Goal: Task Accomplishment & Management: Complete application form

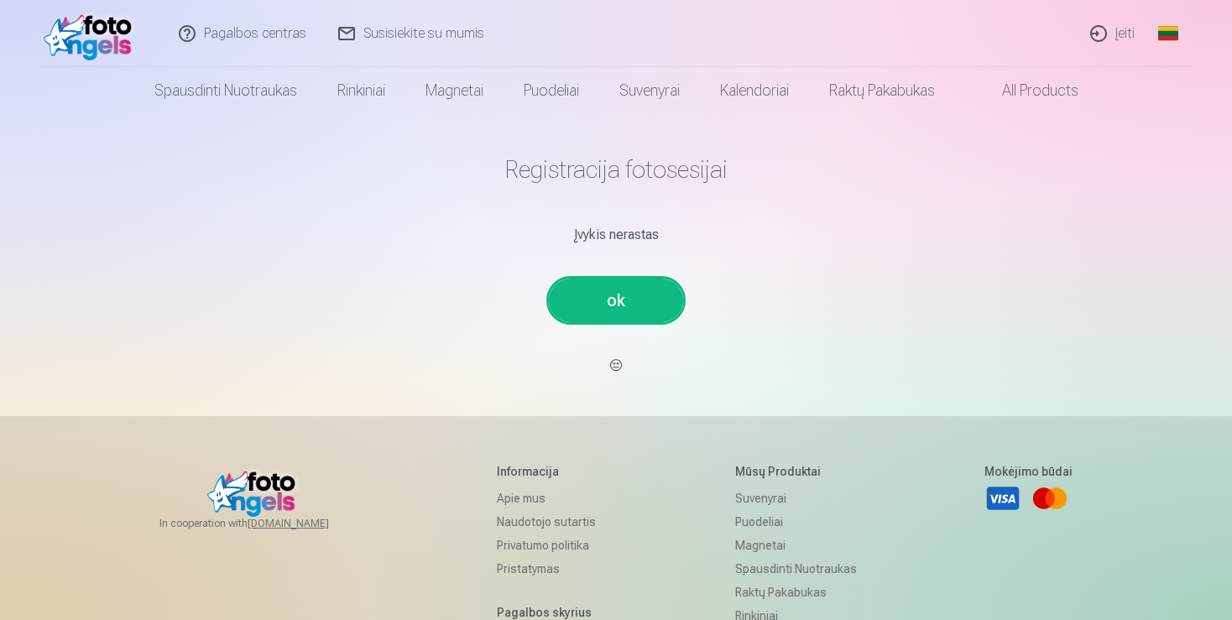
click at [608, 163] on h1 "Registracija fotosesijai" at bounding box center [616, 169] width 980 height 30
click at [612, 308] on link "ok" at bounding box center [616, 301] width 134 height 44
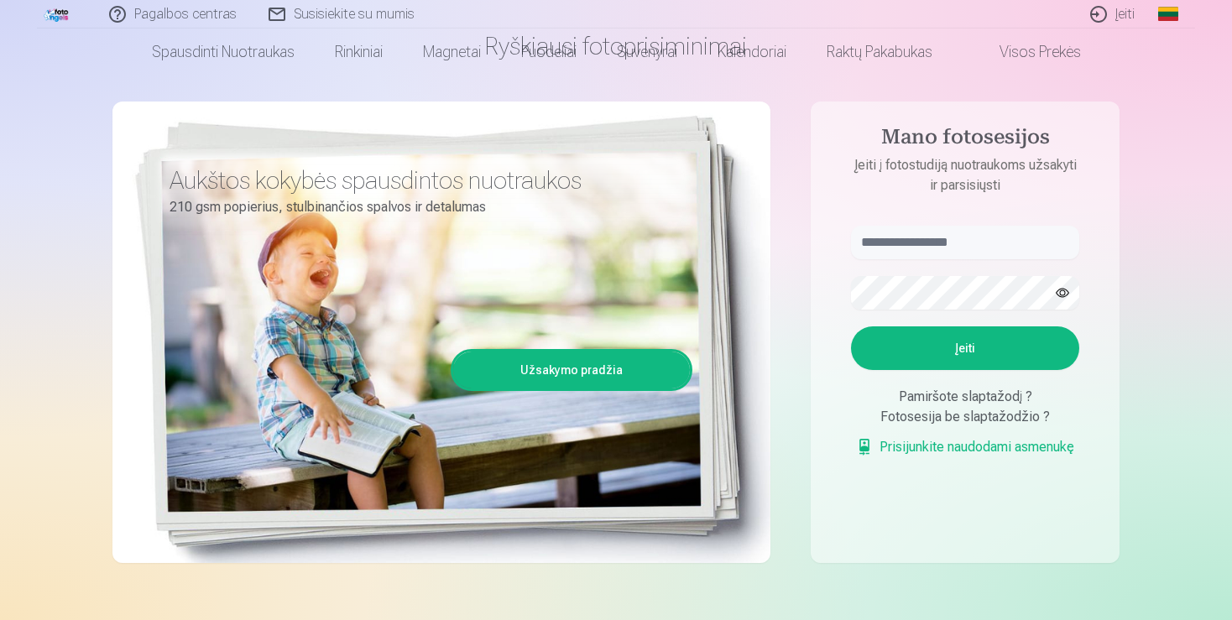
scroll to position [26, 0]
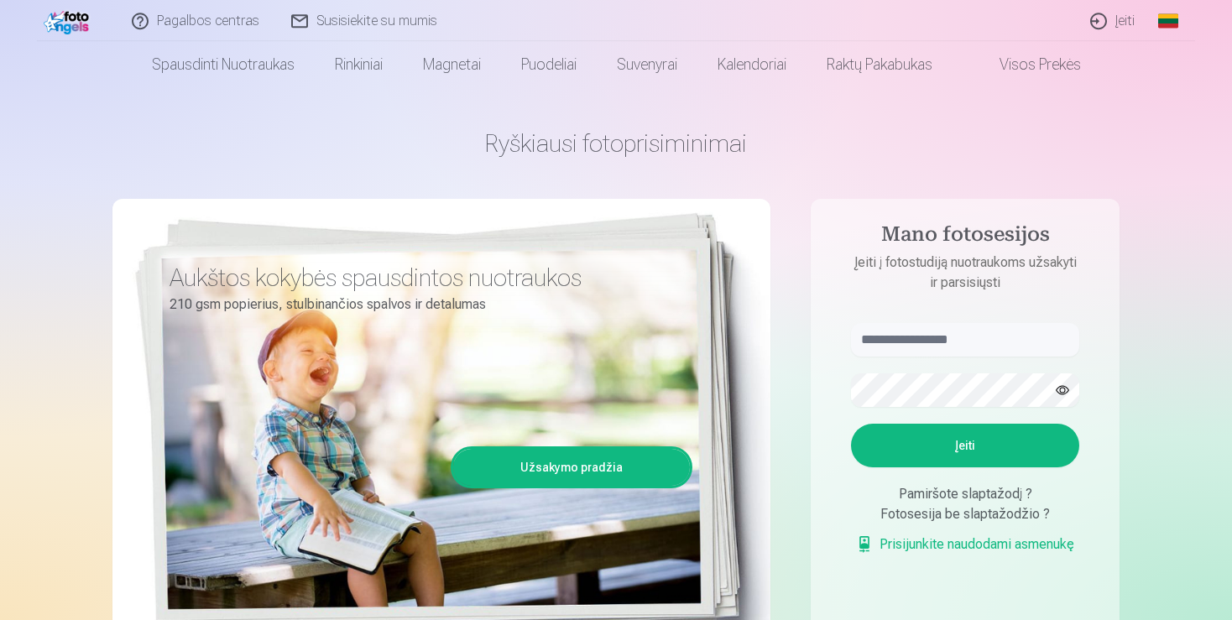
click at [622, 461] on link "Užsakymo pradžia" at bounding box center [571, 467] width 237 height 37
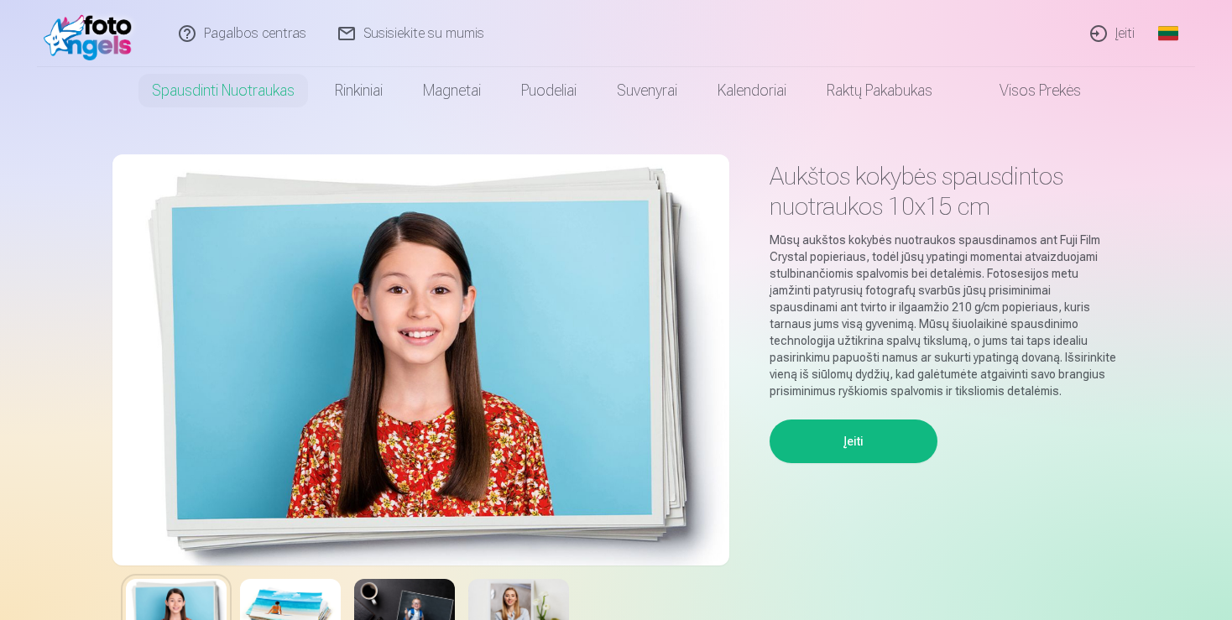
click at [881, 430] on button "Įeiti" at bounding box center [853, 442] width 168 height 44
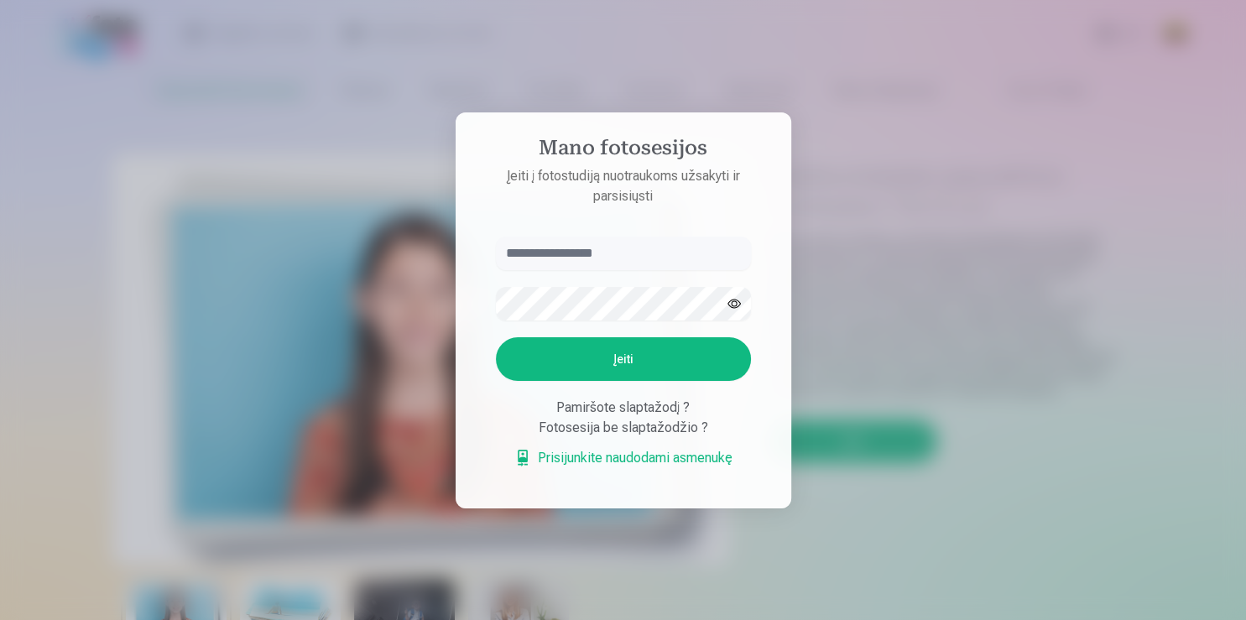
click at [925, 356] on div at bounding box center [623, 310] width 1246 height 620
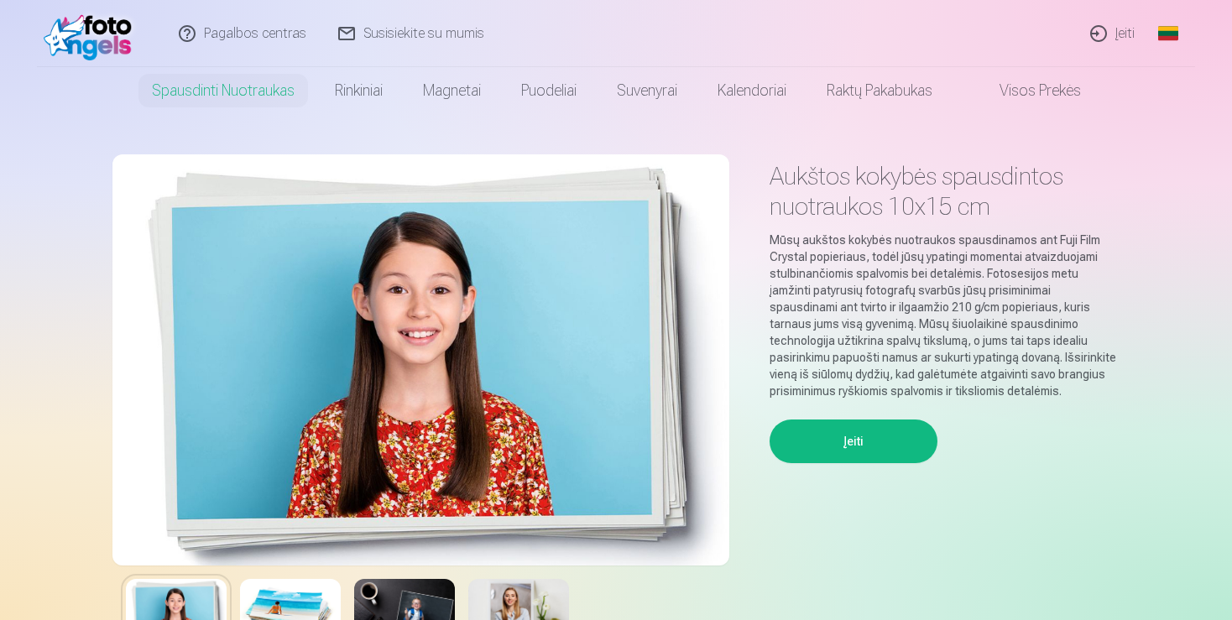
click at [118, 41] on img at bounding box center [92, 34] width 96 height 54
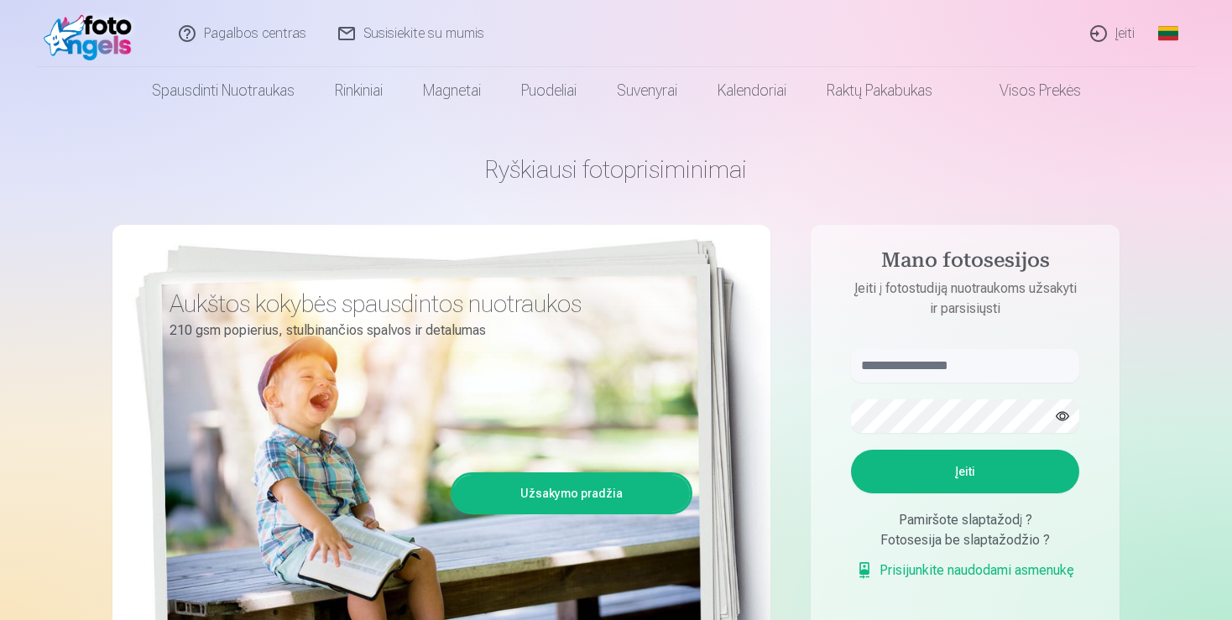
click at [1104, 35] on link "Įeiti" at bounding box center [1113, 33] width 76 height 67
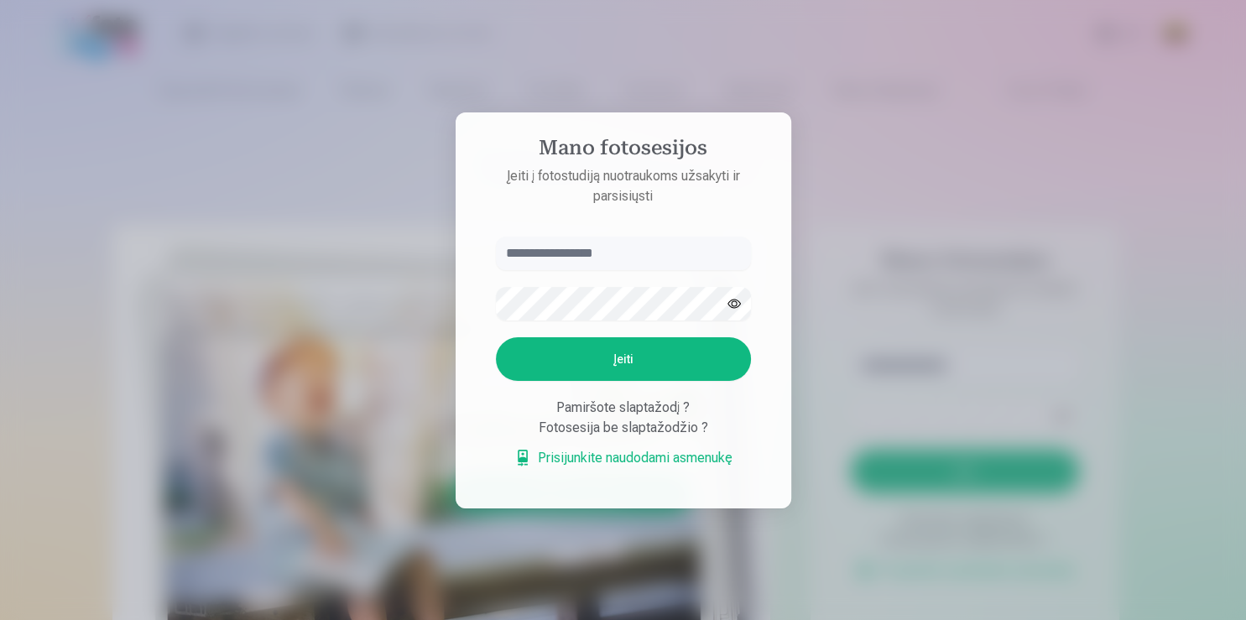
click at [1221, 242] on div at bounding box center [623, 310] width 1246 height 620
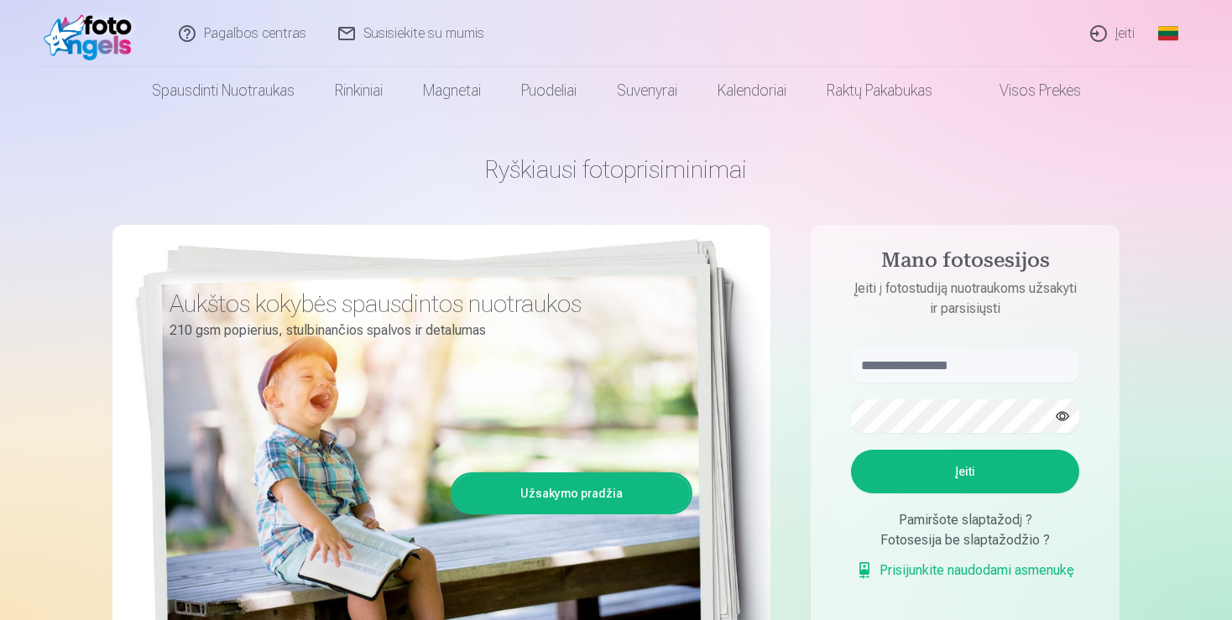
click at [284, 27] on link "Pagalbos centras" at bounding box center [243, 33] width 159 height 67
click at [607, 495] on link "Užsakymo pradžia" at bounding box center [571, 493] width 237 height 37
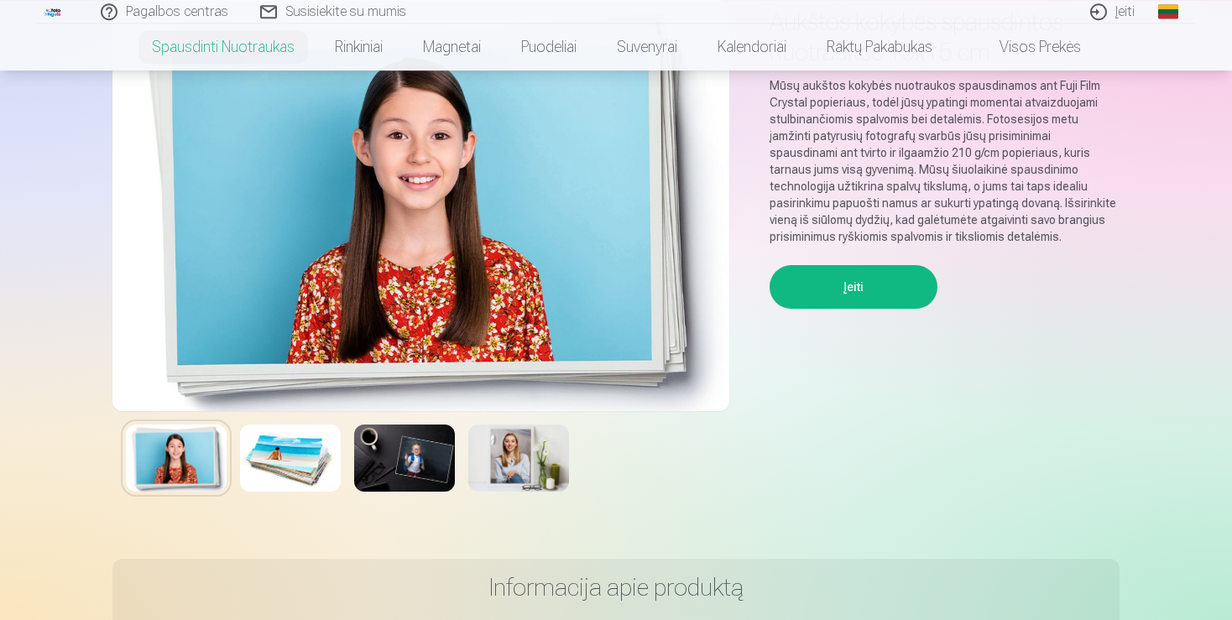
scroll to position [148, 0]
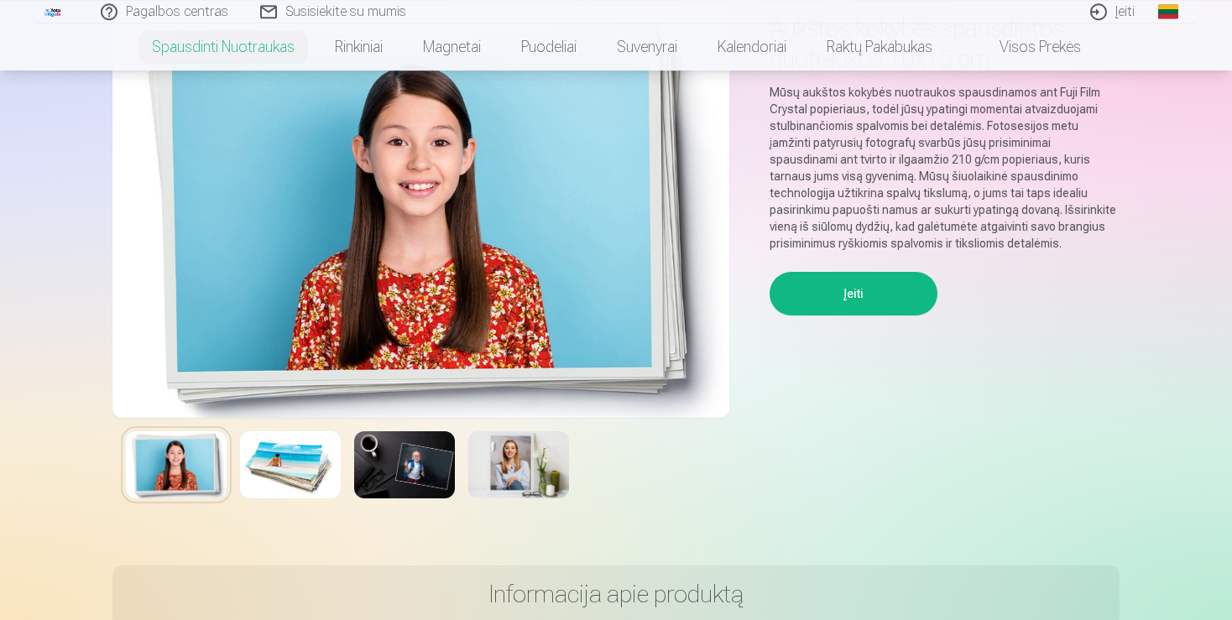
click at [870, 289] on button "Įeiti" at bounding box center [853, 294] width 168 height 44
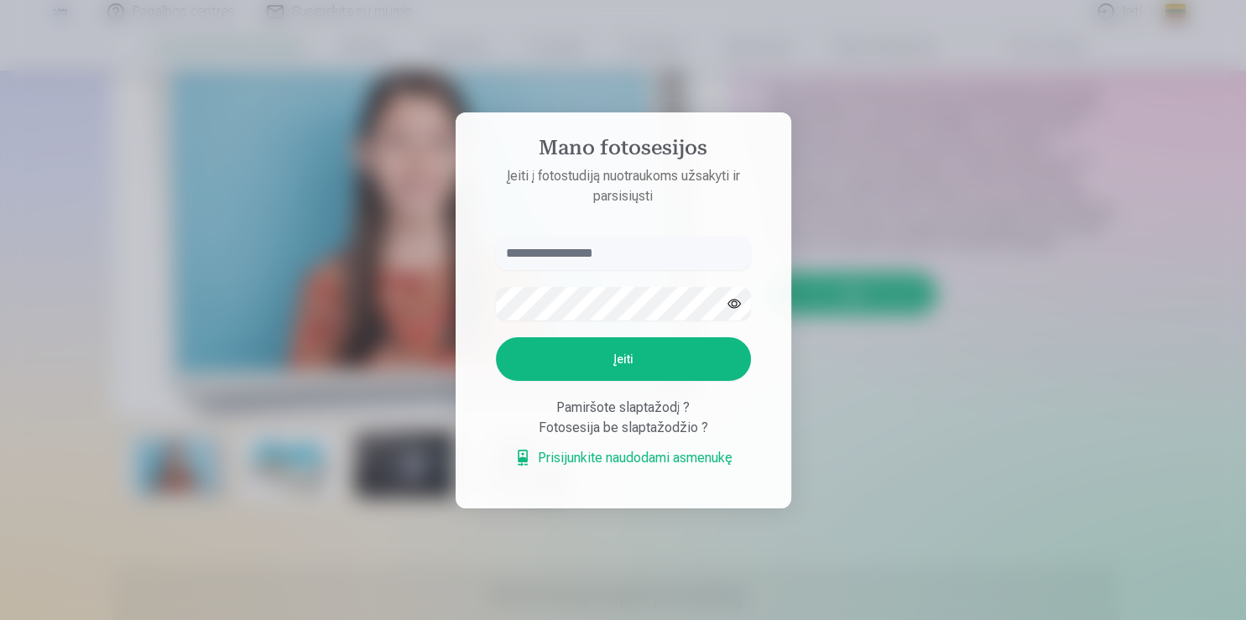
click at [862, 416] on div at bounding box center [623, 310] width 1246 height 620
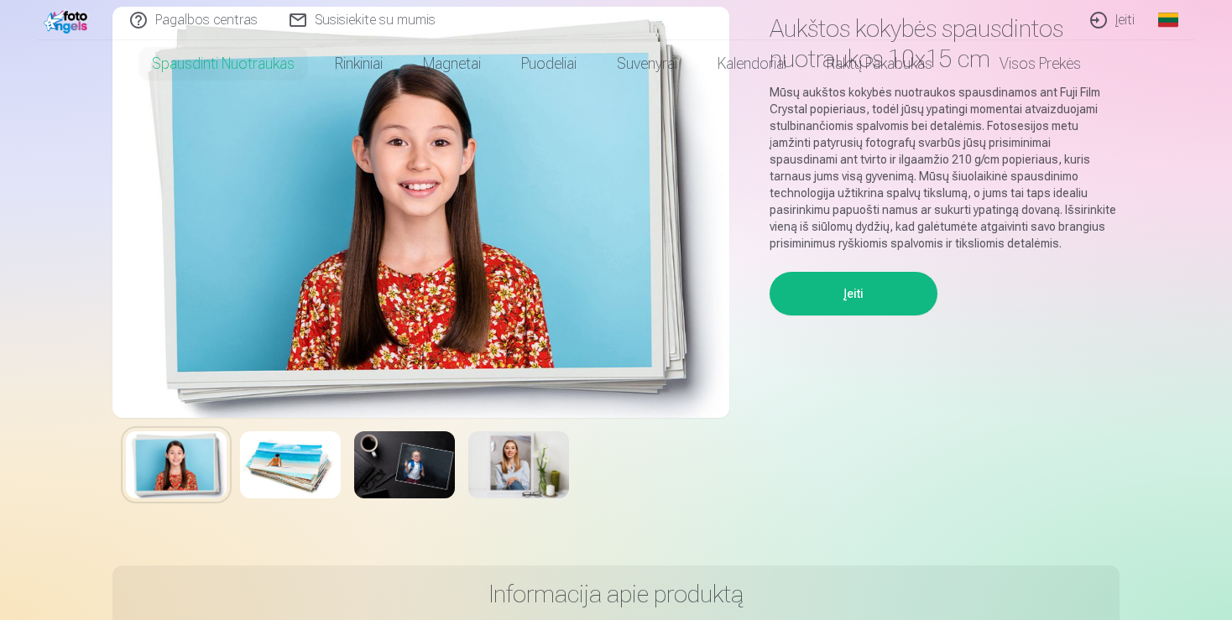
scroll to position [0, 0]
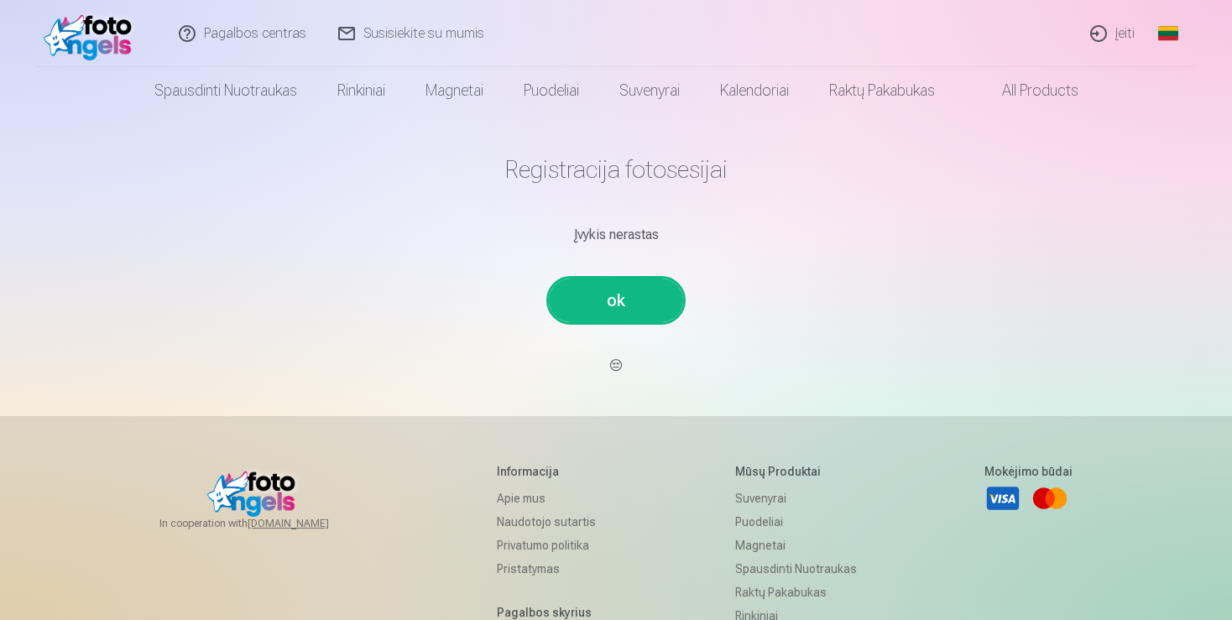
click at [612, 285] on link "ok" at bounding box center [616, 301] width 134 height 44
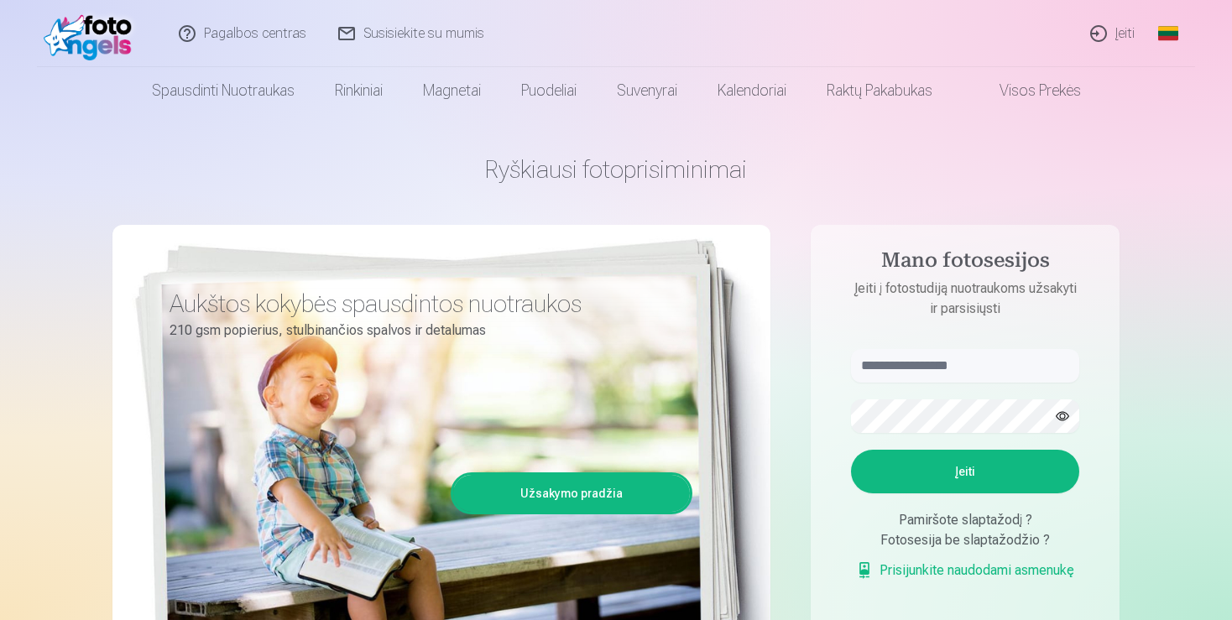
click at [1125, 41] on link "Įeiti" at bounding box center [1113, 33] width 76 height 67
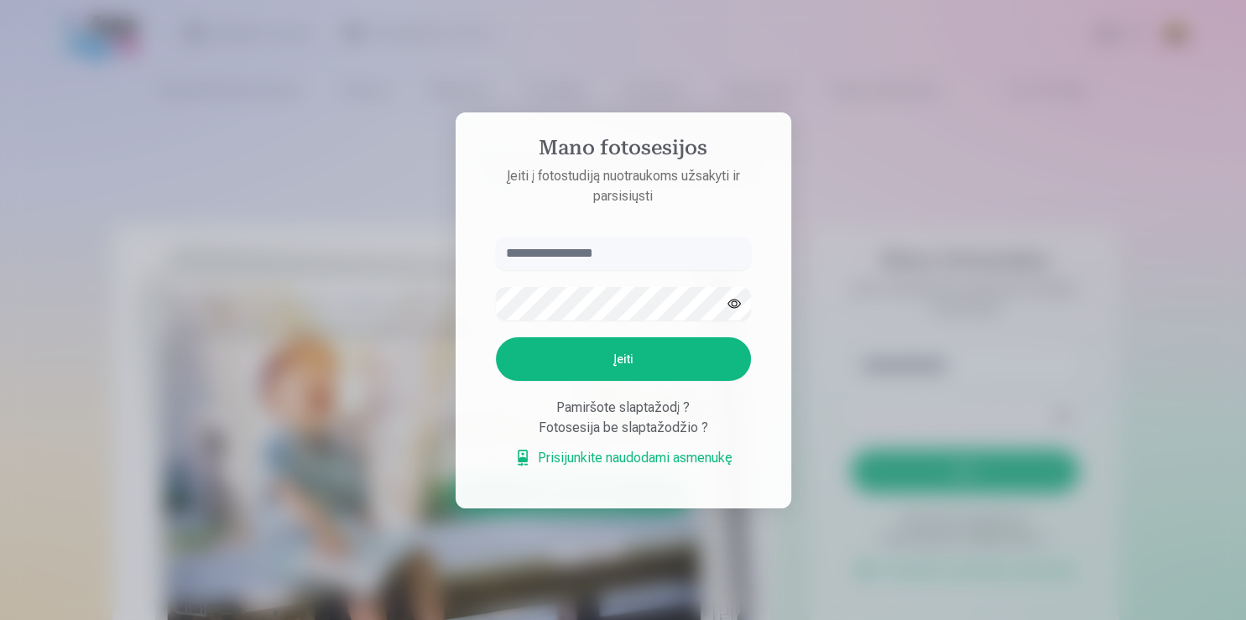
click at [1125, 41] on div at bounding box center [623, 310] width 1246 height 620
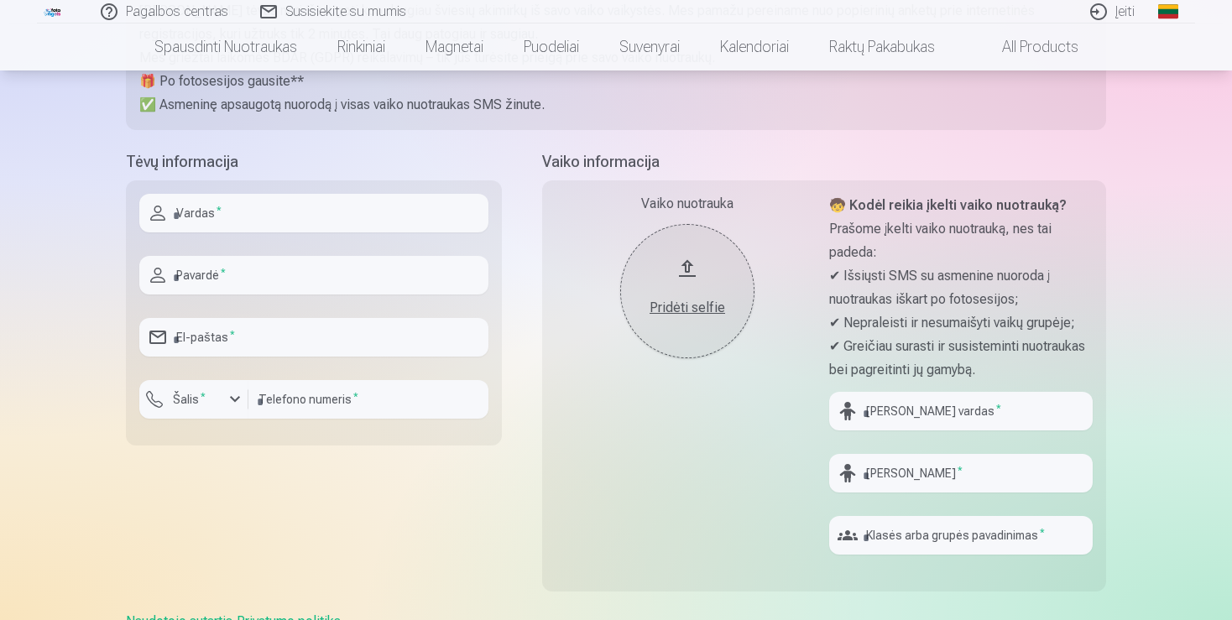
scroll to position [299, 0]
type input "******"
click at [435, 273] on input "text" at bounding box center [313, 272] width 349 height 39
type input "**********"
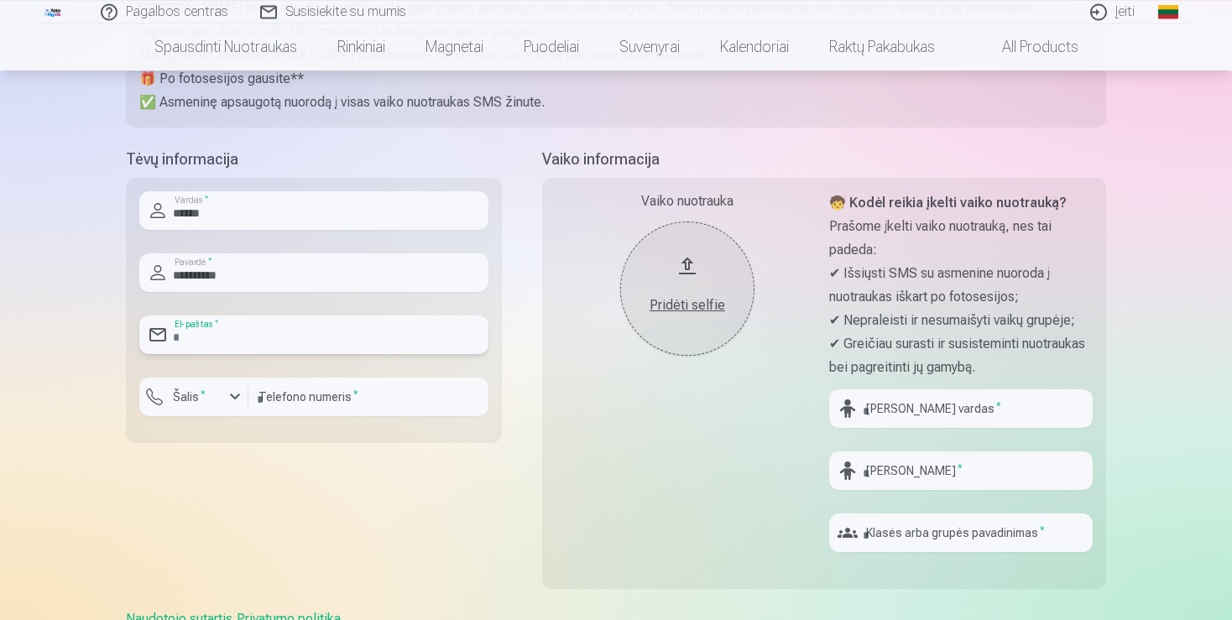
click at [427, 322] on input "email" at bounding box center [313, 334] width 349 height 39
type input "**********"
click at [216, 393] on div "button" at bounding box center [198, 399] width 50 height 17
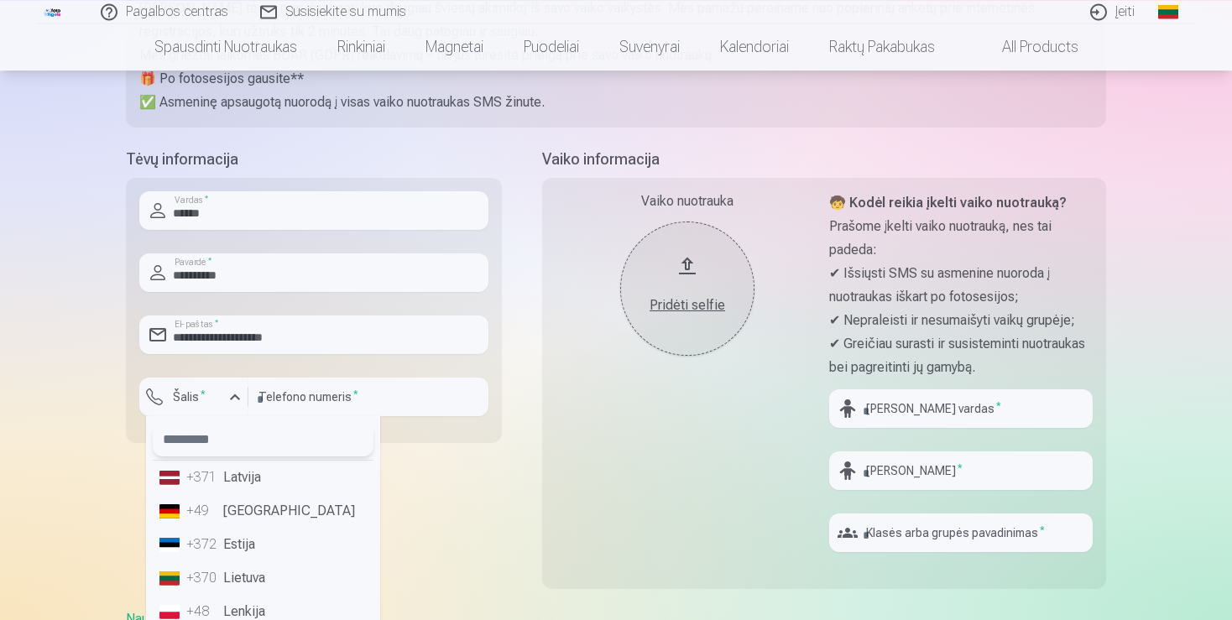
click at [263, 430] on input "text" at bounding box center [263, 440] width 221 height 34
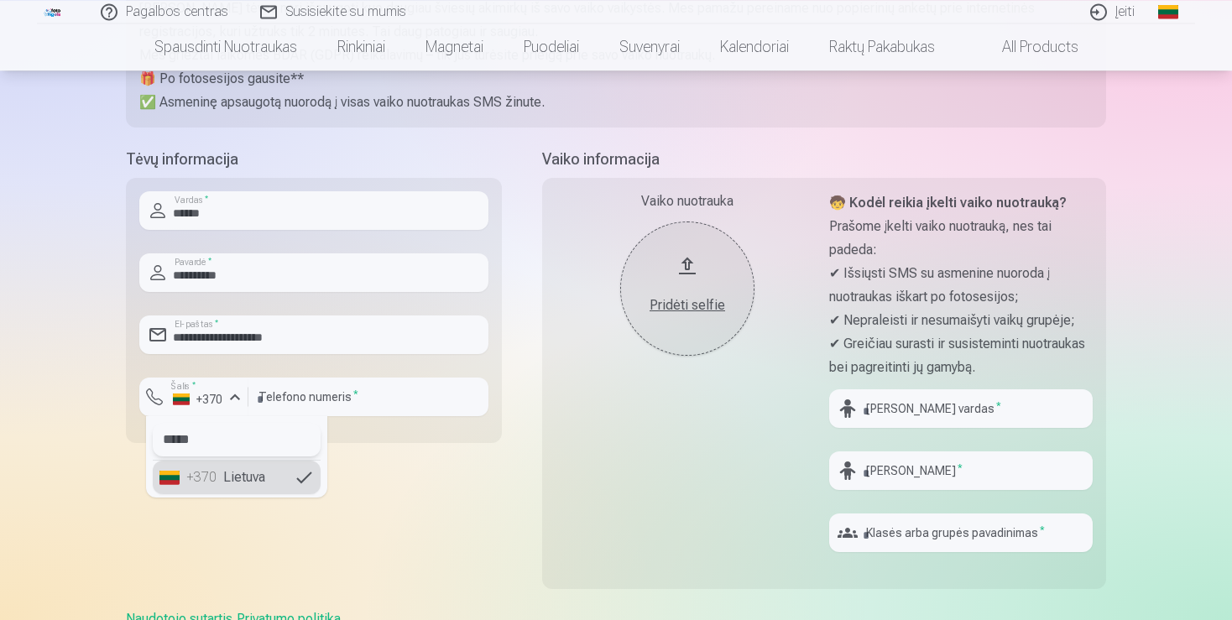
type input "*****"
click at [193, 466] on li "+370 Lietuva" at bounding box center [237, 478] width 168 height 34
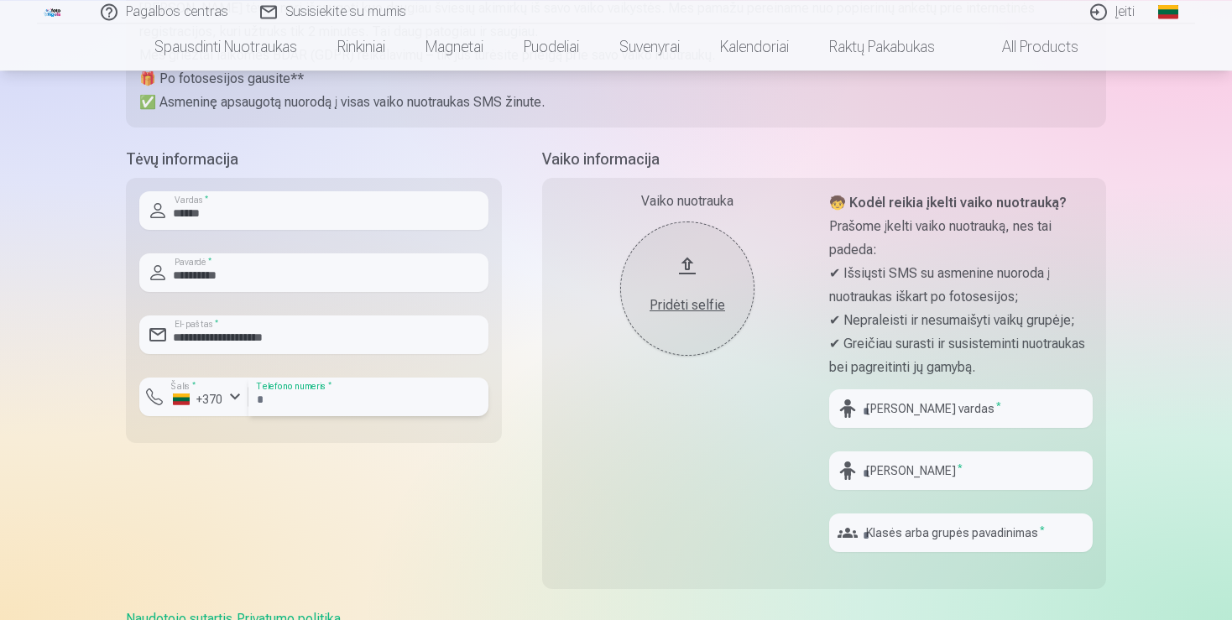
click at [331, 408] on input "number" at bounding box center [368, 397] width 240 height 39
type input "********"
click at [875, 403] on input "text" at bounding box center [960, 408] width 263 height 39
type input "*****"
click at [978, 470] on input "text" at bounding box center [960, 470] width 263 height 39
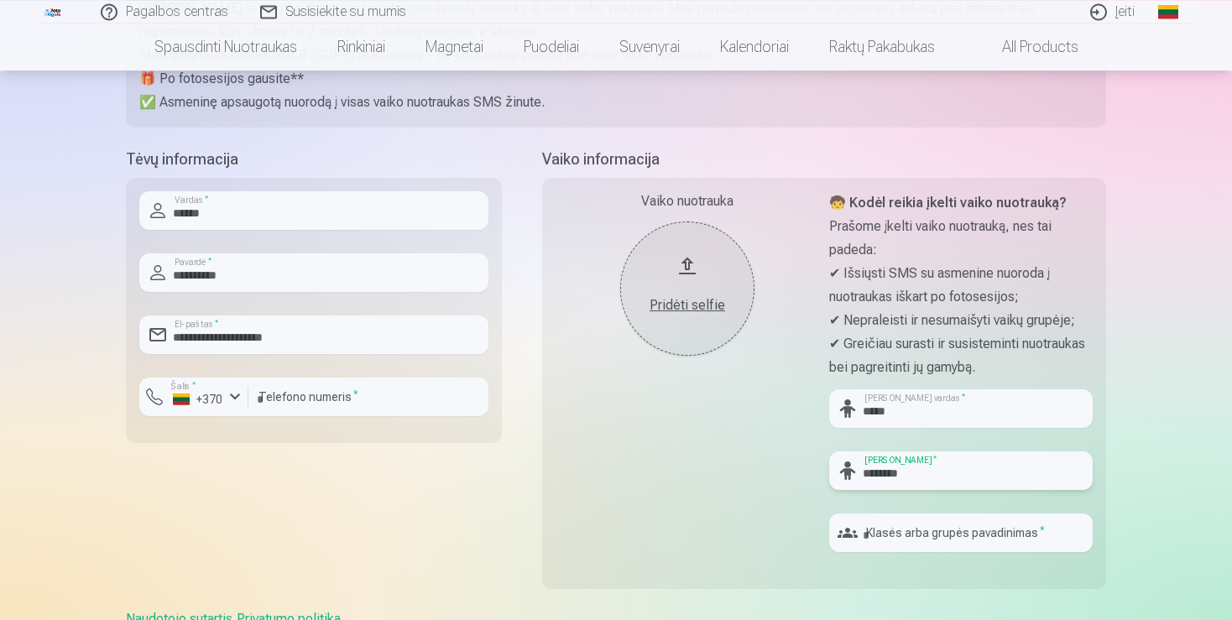
type input "********"
click at [920, 526] on input "text" at bounding box center [960, 532] width 263 height 39
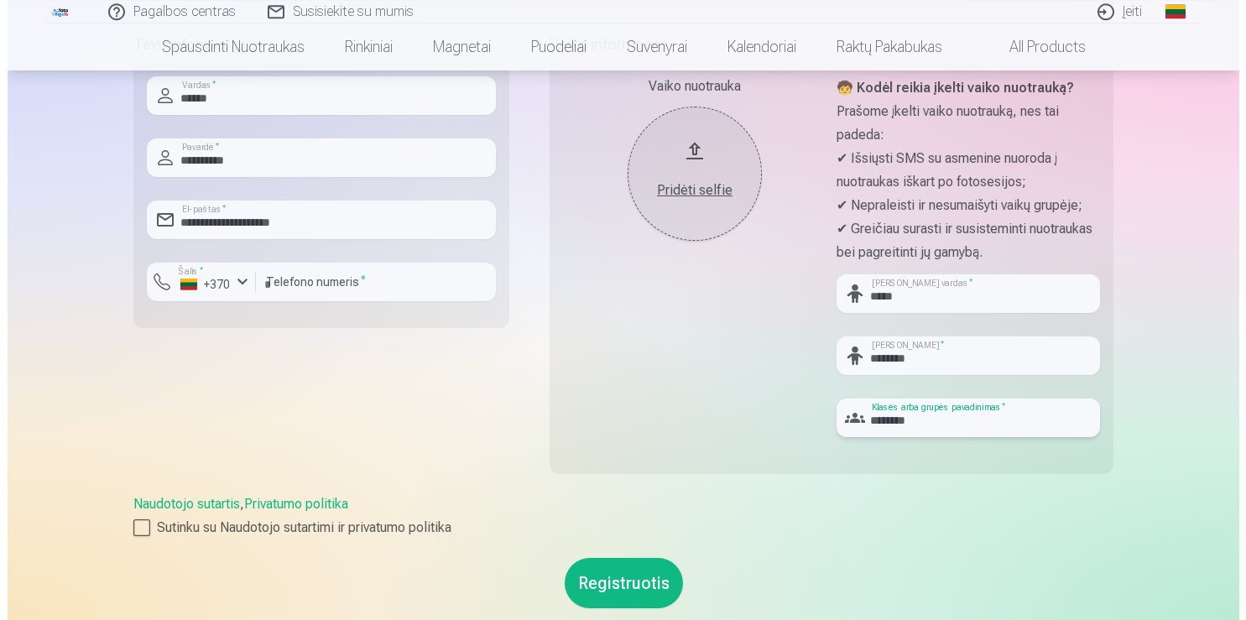
scroll to position [412, 0]
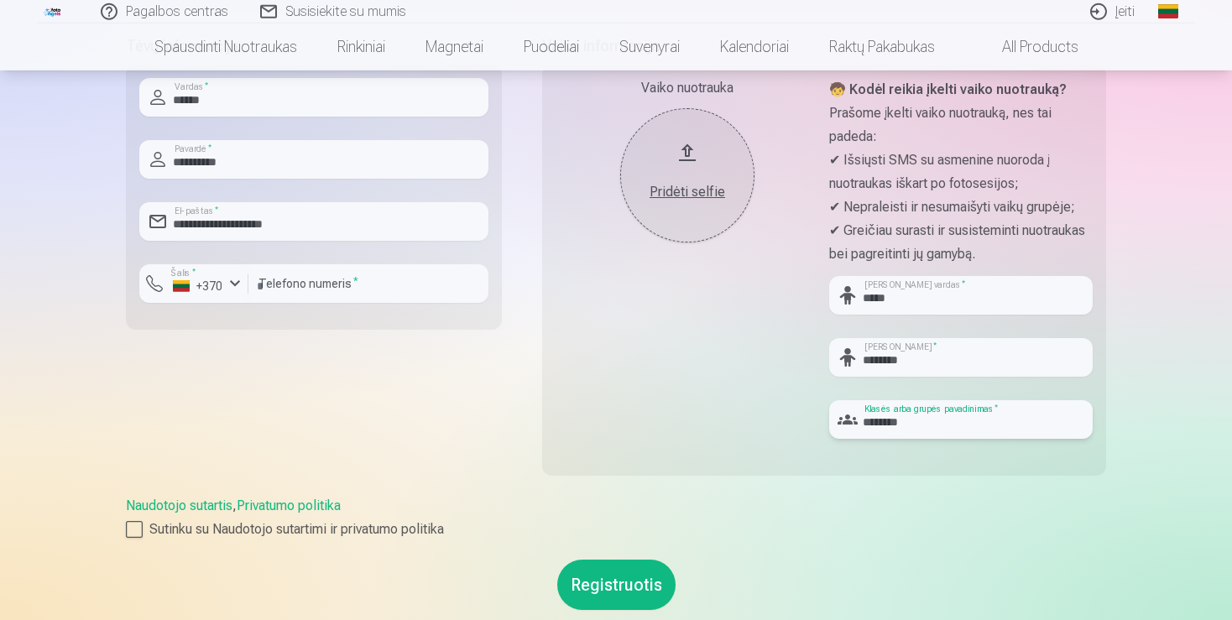
type input "********"
click at [612, 597] on button "Registruotis" at bounding box center [616, 585] width 118 height 50
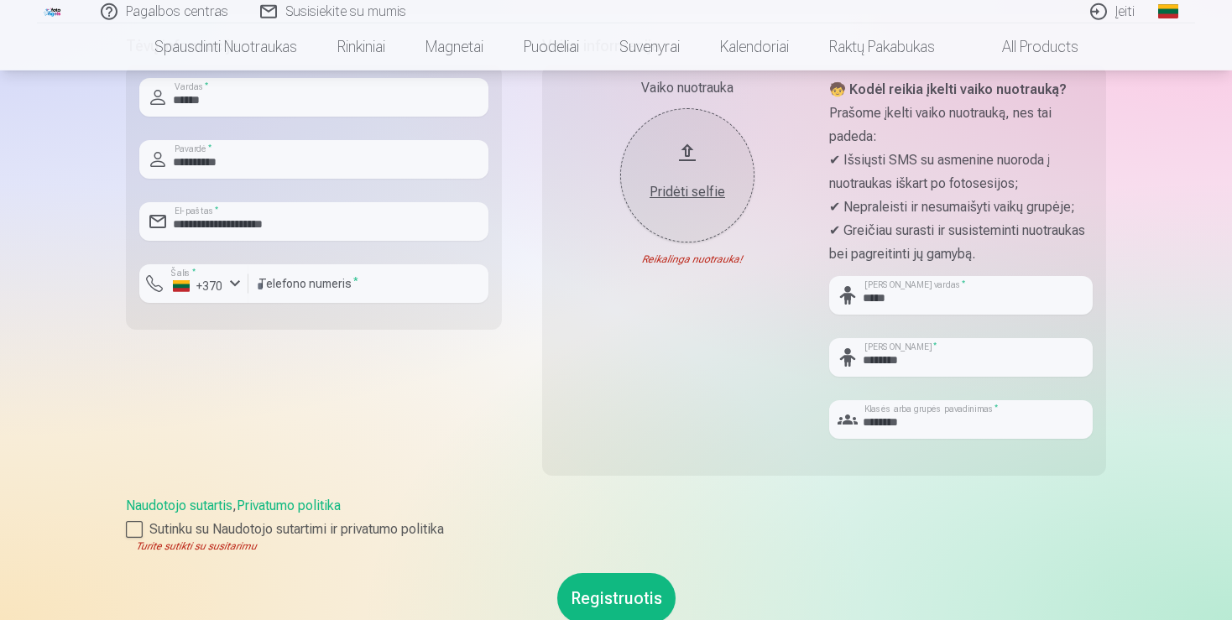
click at [680, 189] on div "Pridėti selfie" at bounding box center [687, 192] width 101 height 20
click at [688, 215] on button "Pridėti selfie" at bounding box center [687, 175] width 134 height 134
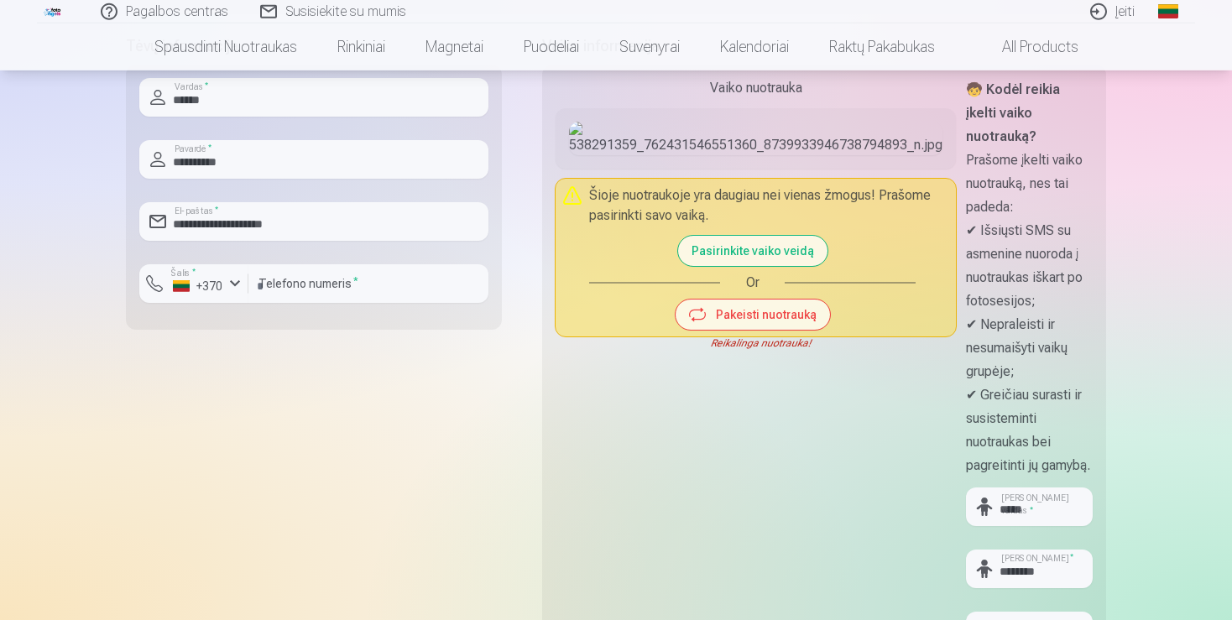
click at [696, 266] on button "Pasirinkite vaiko veidą" at bounding box center [752, 251] width 149 height 30
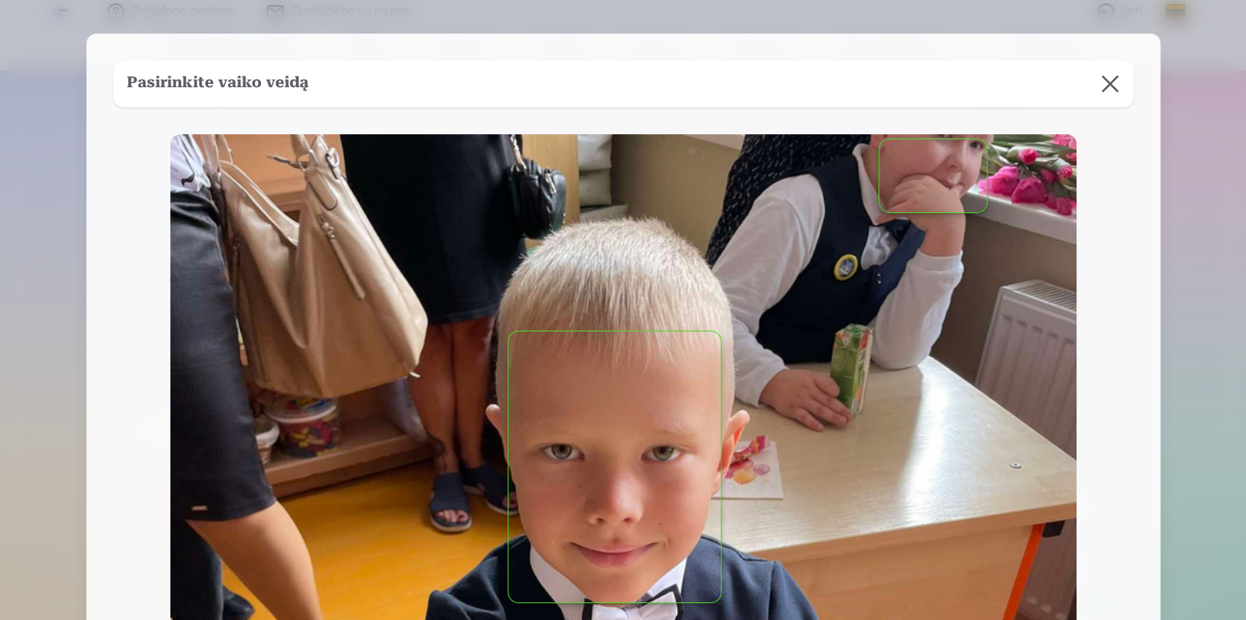
click at [581, 450] on button "button" at bounding box center [614, 466] width 212 height 271
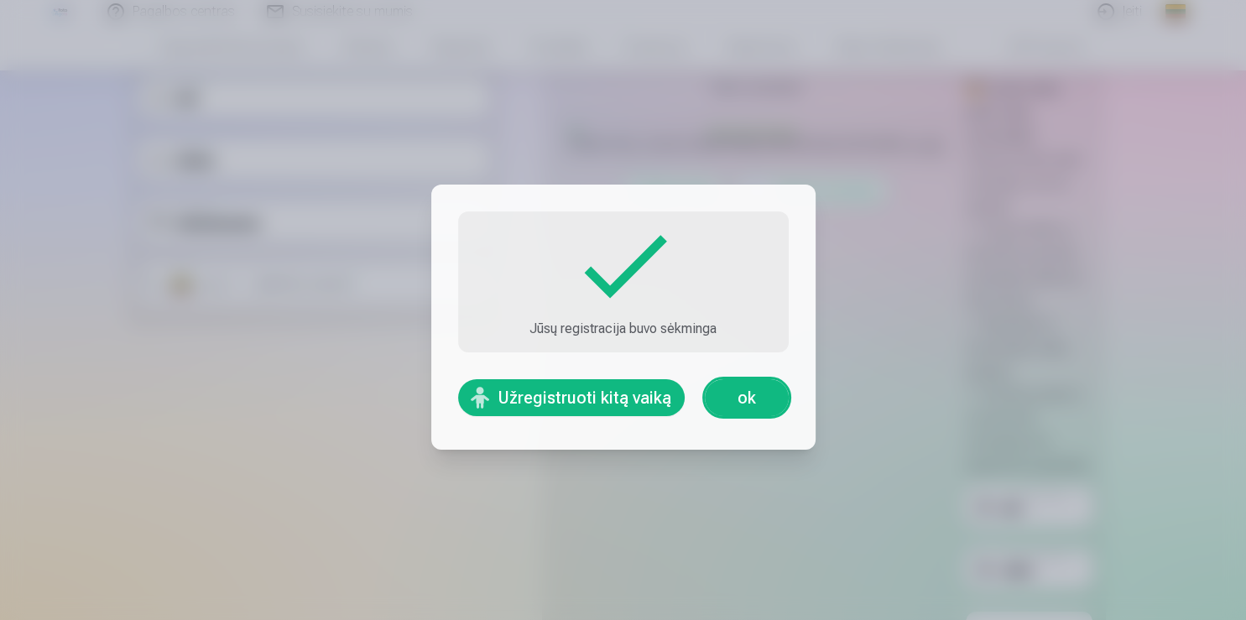
click at [769, 388] on link "ok" at bounding box center [747, 397] width 84 height 37
